Goal: Contribute content: Contribute content

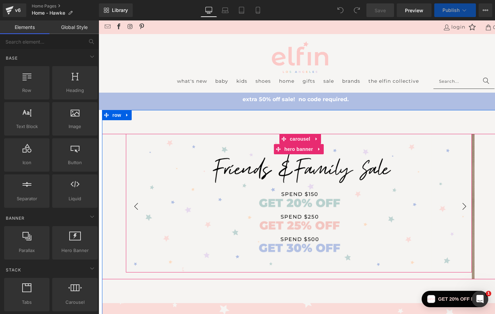
click at [168, 162] on div "Heading Text Block" at bounding box center [299, 203] width 346 height 139
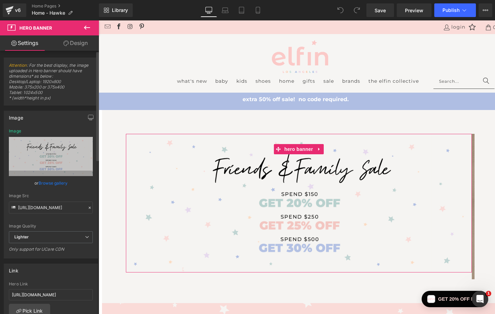
click at [41, 184] on link "Browse gallery" at bounding box center [53, 183] width 29 height 12
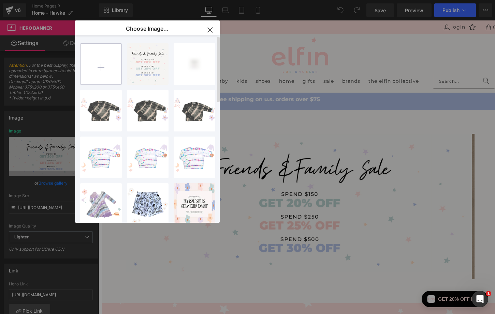
click at [97, 68] on input "file" at bounding box center [100, 64] width 41 height 41
type input "C:\fakepath\Friends-and-Family---2240x900.jpg"
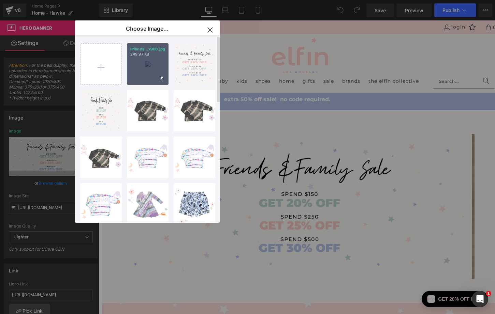
click at [142, 59] on div "Friends...x900.jpg 249.97 KB" at bounding box center [148, 64] width 42 height 42
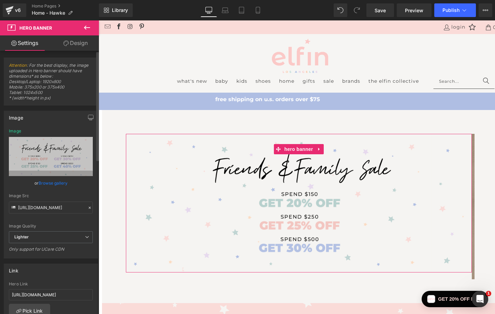
click at [54, 182] on link "Browse gallery" at bounding box center [53, 183] width 29 height 12
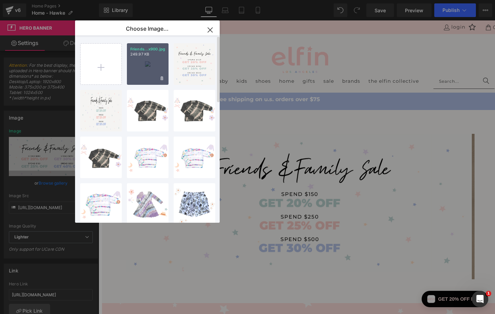
click at [138, 61] on div "Friends...x900.jpg 249.97 KB" at bounding box center [148, 64] width 42 height 42
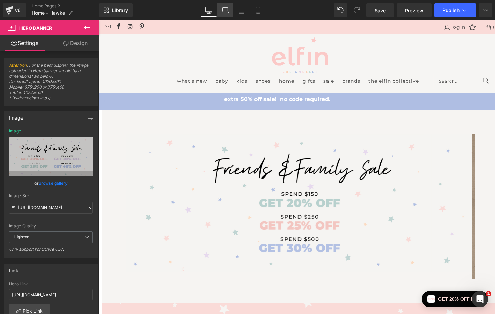
click at [224, 10] on icon at bounding box center [225, 10] width 7 height 7
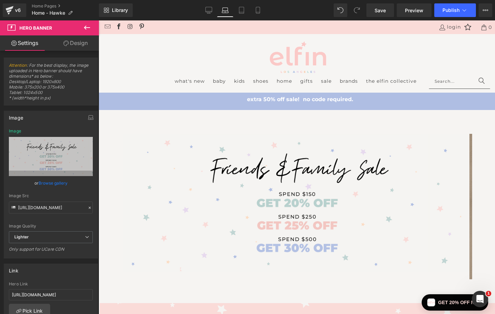
scroll to position [14, 0]
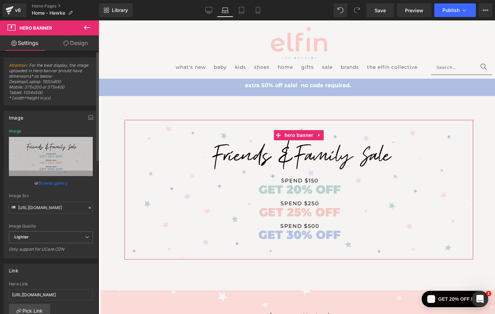
click at [61, 184] on link "Browse gallery" at bounding box center [53, 183] width 29 height 12
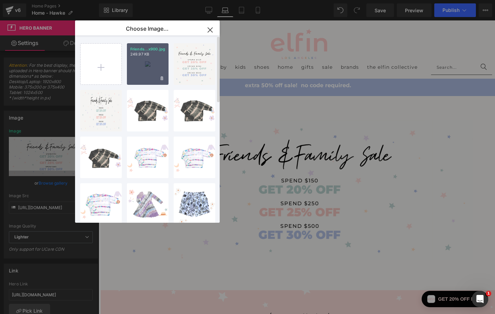
click at [146, 60] on div "Friends...x900.jpg 249.97 KB" at bounding box center [148, 64] width 42 height 42
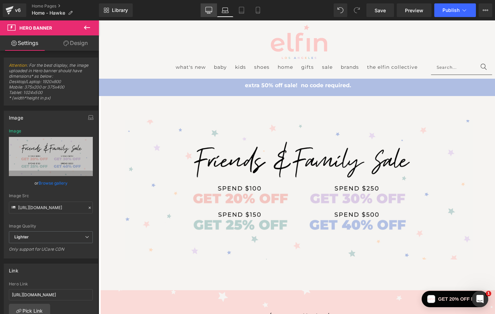
click at [207, 9] on icon at bounding box center [208, 10] width 7 height 7
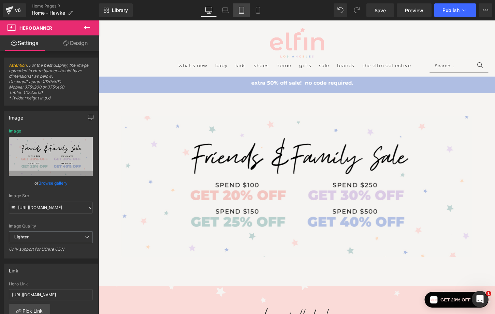
click at [241, 10] on icon at bounding box center [241, 10] width 7 height 7
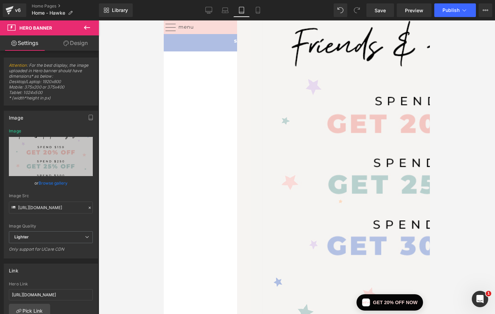
type input "[URL][DOMAIN_NAME]"
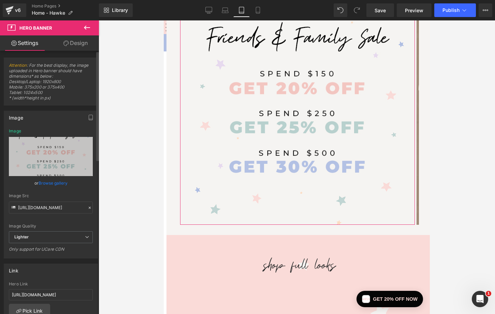
click at [50, 181] on link "Browse gallery" at bounding box center [53, 183] width 29 height 12
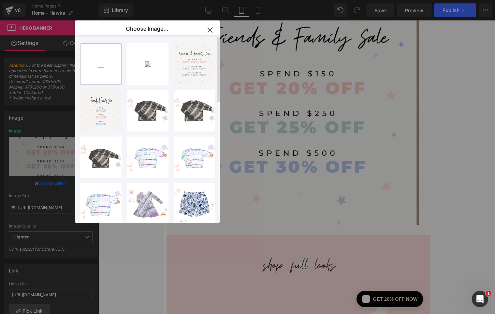
click at [106, 51] on input "file" at bounding box center [100, 64] width 41 height 41
type input "C:\fakepath\Friends-and-Family---750x800.jpg"
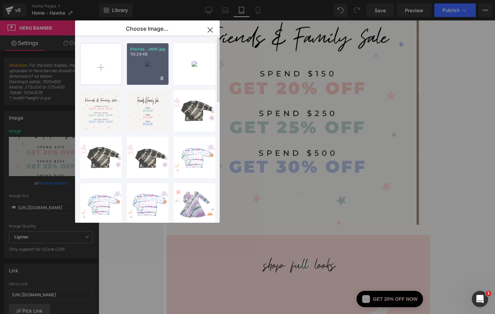
click at [145, 70] on div "Friends...x800.jpg 113.29 KB" at bounding box center [148, 64] width 42 height 42
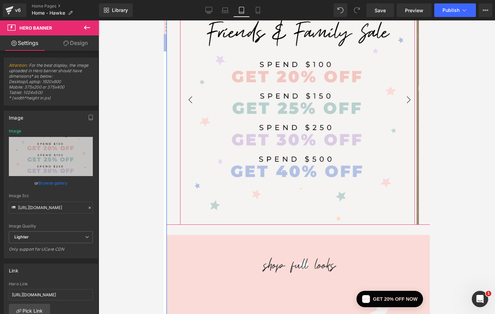
scroll to position [0, 2]
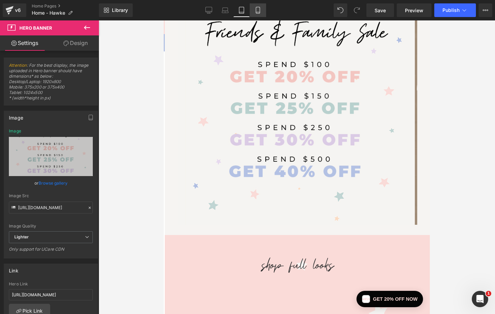
click at [259, 6] on link "Mobile" at bounding box center [258, 10] width 16 height 14
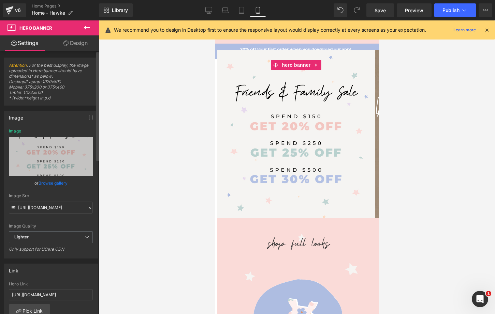
click at [53, 182] on link "Browse gallery" at bounding box center [53, 183] width 29 height 12
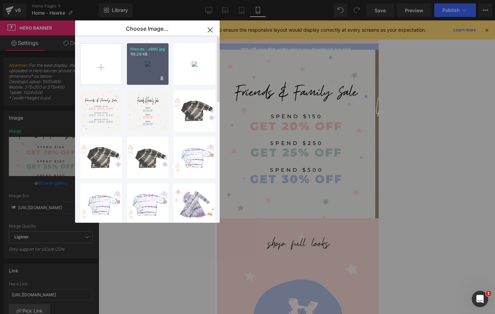
click at [141, 56] on p "113.29 KB" at bounding box center [147, 54] width 35 height 5
type input "[URL][DOMAIN_NAME]"
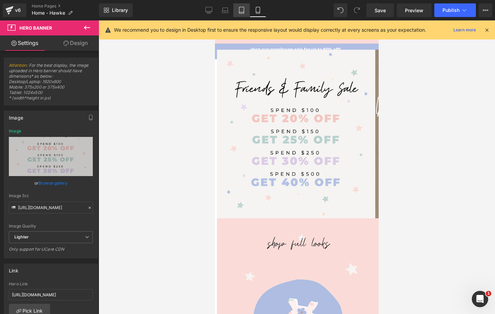
click at [243, 10] on icon at bounding box center [241, 10] width 7 height 7
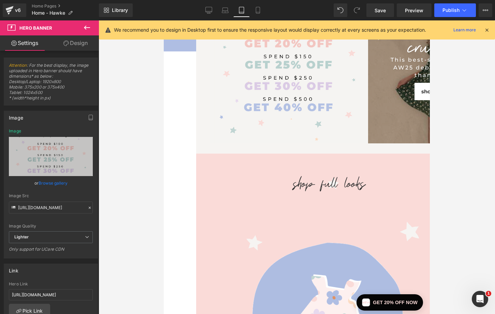
scroll to position [0, 0]
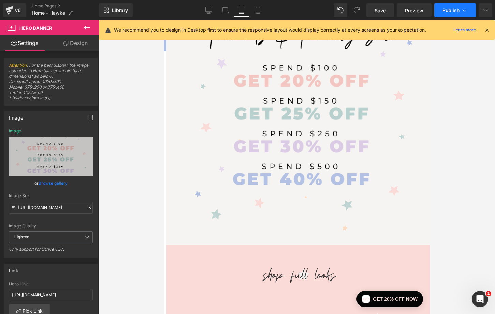
click at [450, 10] on span "Publish" at bounding box center [450, 10] width 17 height 5
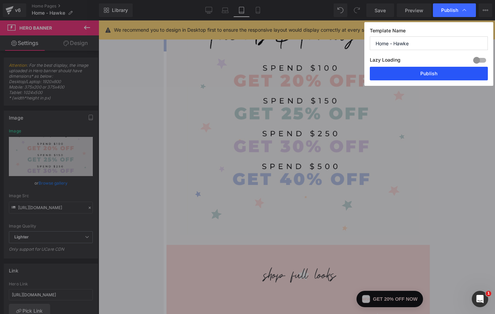
click at [428, 73] on button "Publish" at bounding box center [429, 74] width 118 height 14
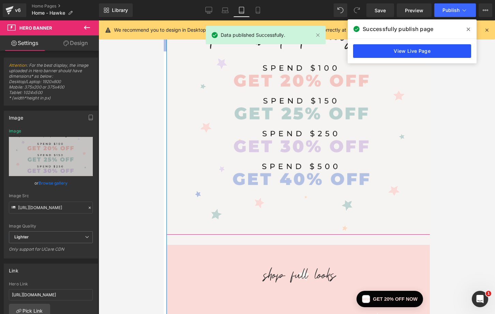
click at [421, 50] on link "View Live Page" at bounding box center [412, 51] width 118 height 14
